Goal: Register for event/course

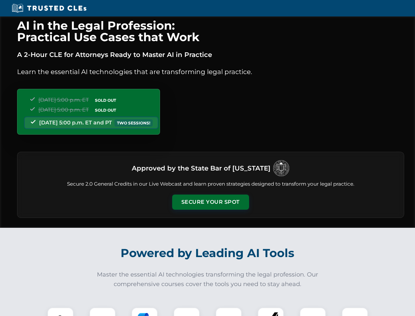
click at [210, 202] on button "Secure Your Spot" at bounding box center [210, 201] width 77 height 15
click at [60, 311] on img at bounding box center [60, 320] width 19 height 19
click at [103, 311] on div at bounding box center [102, 320] width 26 height 26
click at [145, 311] on div at bounding box center [144, 320] width 26 height 26
click at [187, 311] on img at bounding box center [187, 320] width 18 height 18
